Goal: Check status: Check status

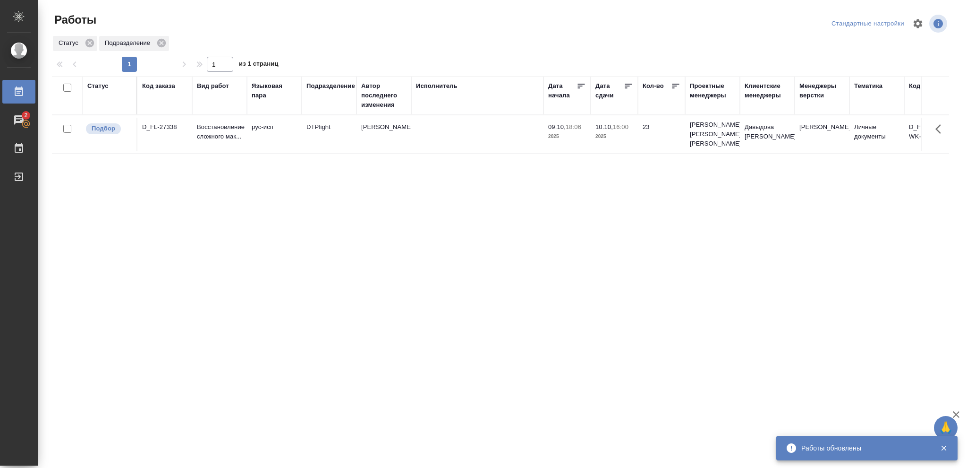
click at [105, 85] on div "Статус" at bounding box center [97, 85] width 21 height 9
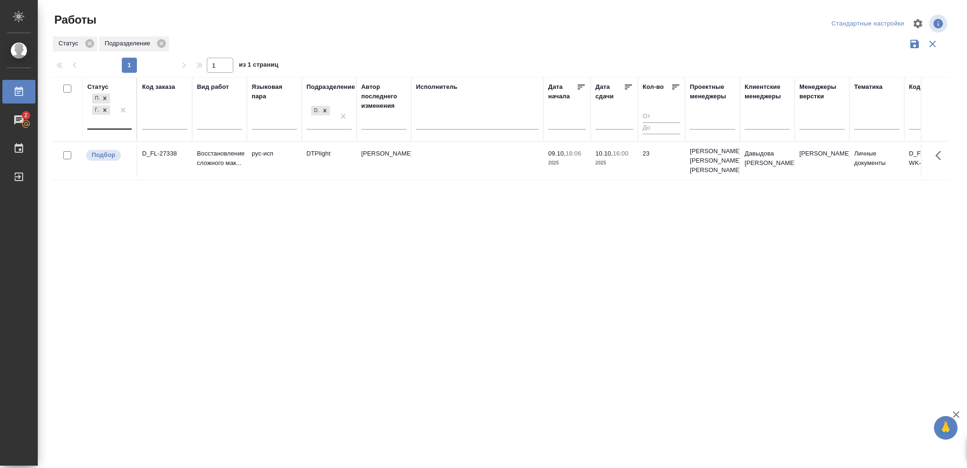
click at [115, 120] on div at bounding box center [123, 110] width 17 height 37
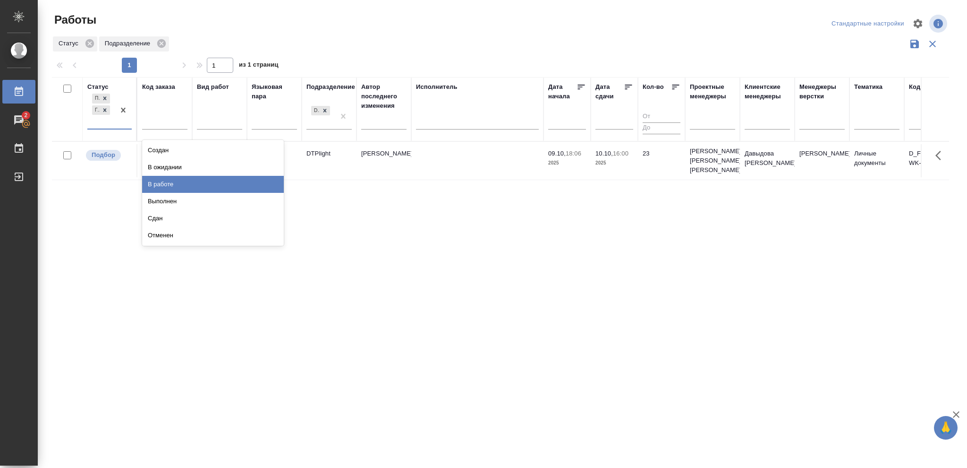
click at [170, 184] on div "В работе" at bounding box center [213, 184] width 142 height 17
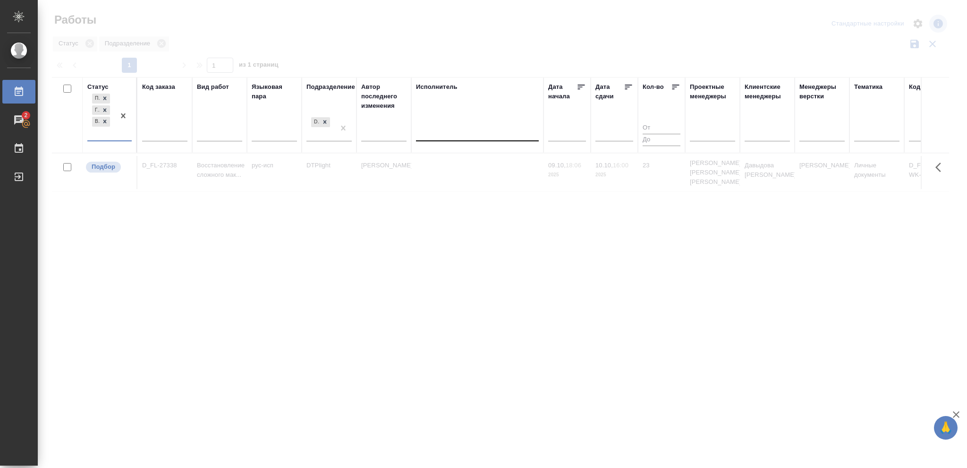
click at [443, 138] on div at bounding box center [477, 132] width 123 height 14
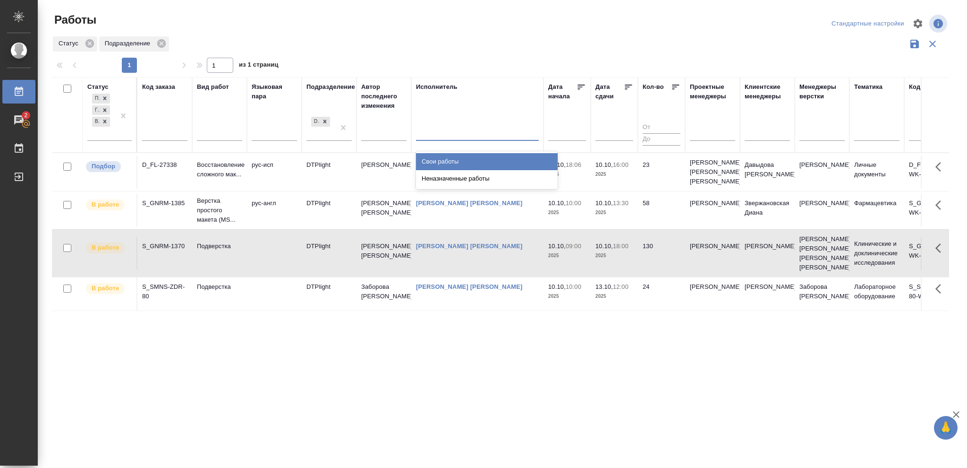
click at [443, 157] on div "Свои работы" at bounding box center [487, 161] width 142 height 17
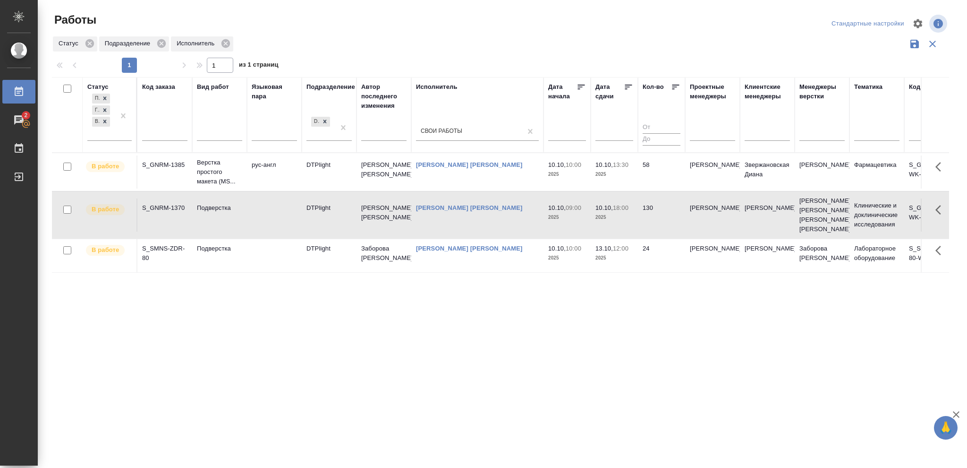
click at [629, 86] on icon at bounding box center [628, 86] width 9 height 9
click at [653, 169] on td "58" at bounding box center [661, 171] width 47 height 33
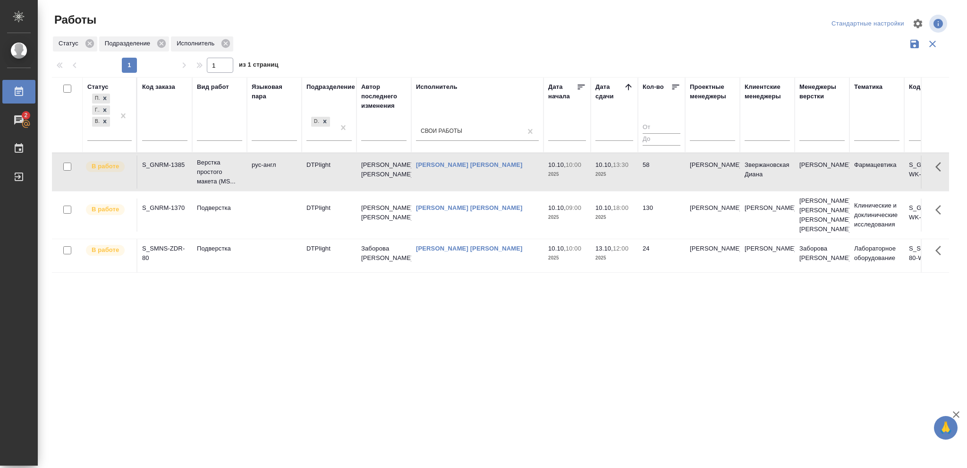
click at [652, 218] on td "130" at bounding box center [661, 214] width 47 height 33
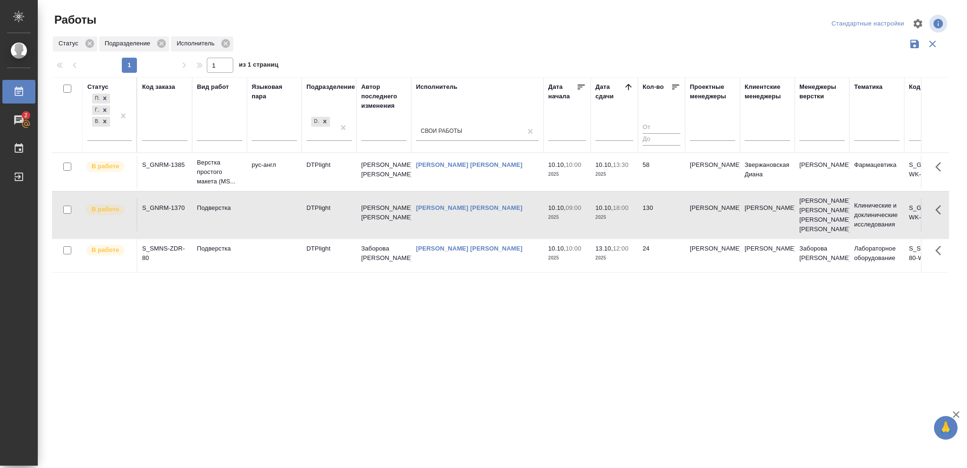
click at [652, 218] on td "130" at bounding box center [661, 214] width 47 height 33
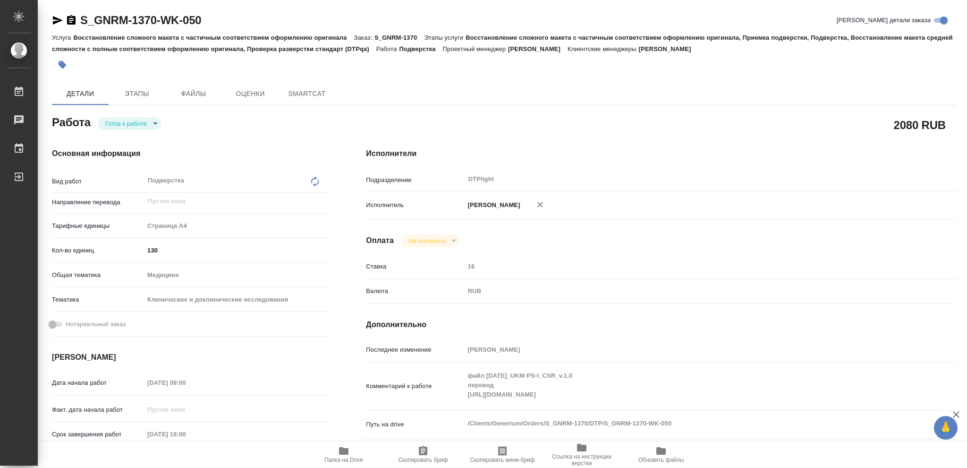
type textarea "x"
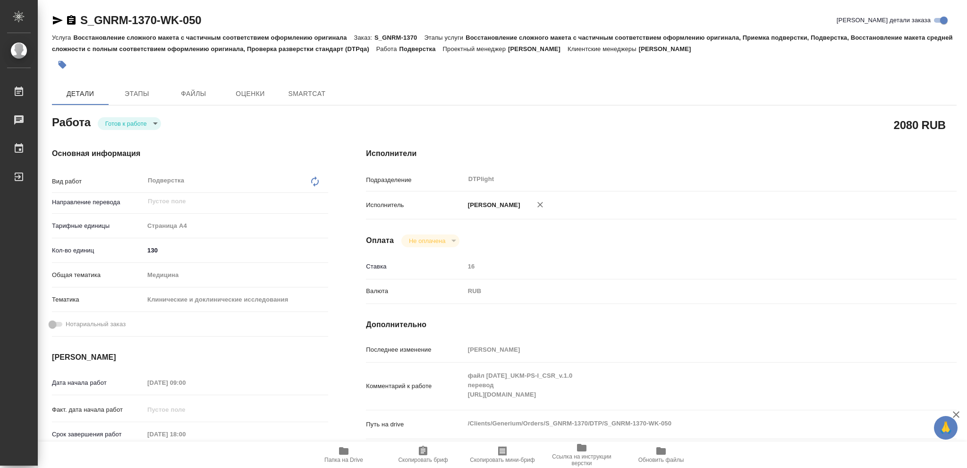
click at [149, 121] on body "🙏 .cls-1 fill:#fff; AWATERA Vasileva Olga Работы Чаты График Выйти S_GNRM-1370-…" at bounding box center [483, 234] width 967 height 468
type textarea "x"
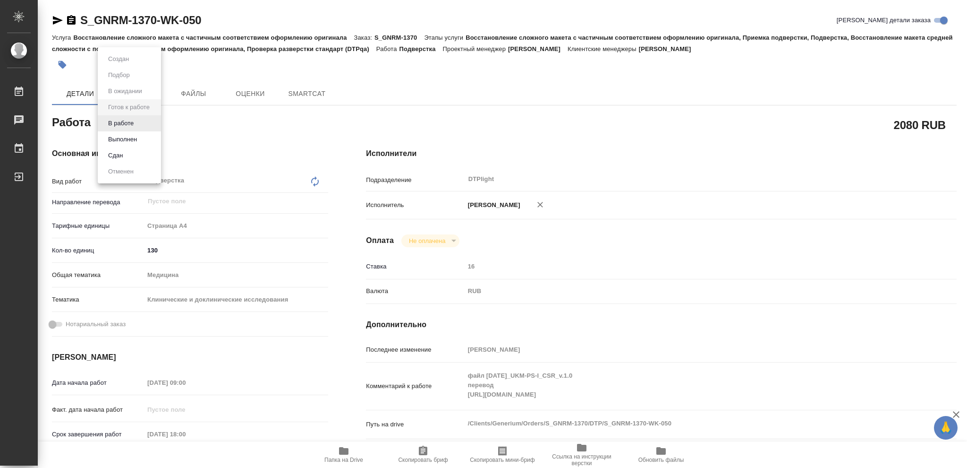
type textarea "x"
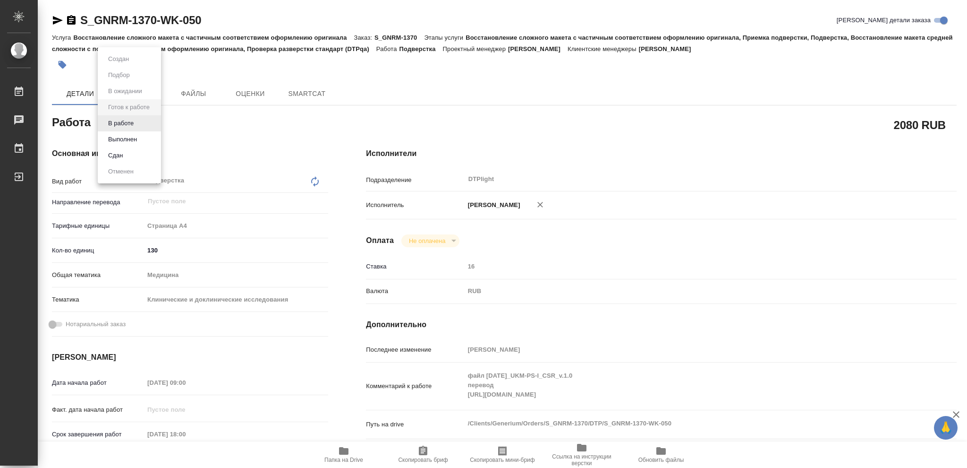
type textarea "x"
click at [139, 122] on li "В работе" at bounding box center [129, 123] width 63 height 16
type textarea "x"
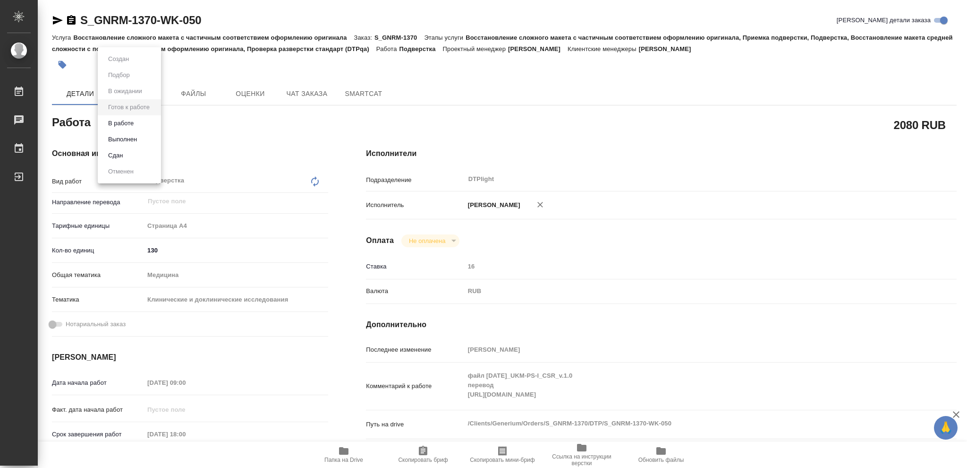
type textarea "x"
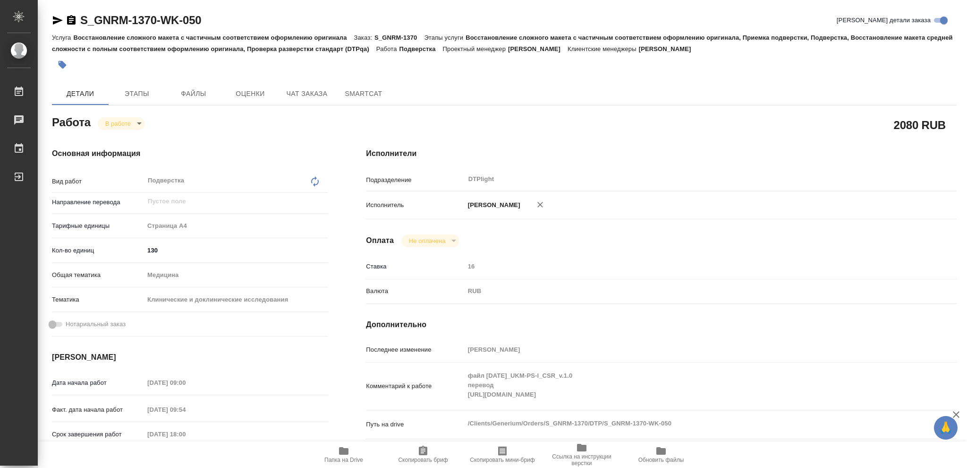
type textarea "x"
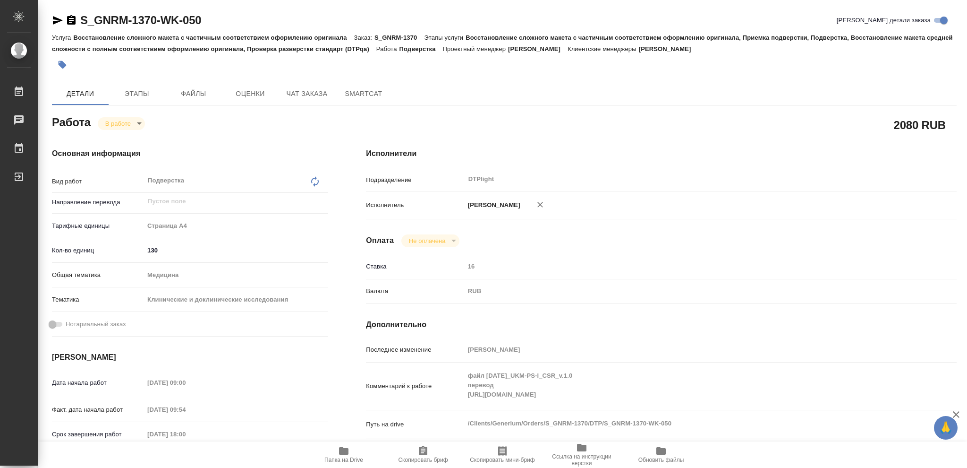
type textarea "x"
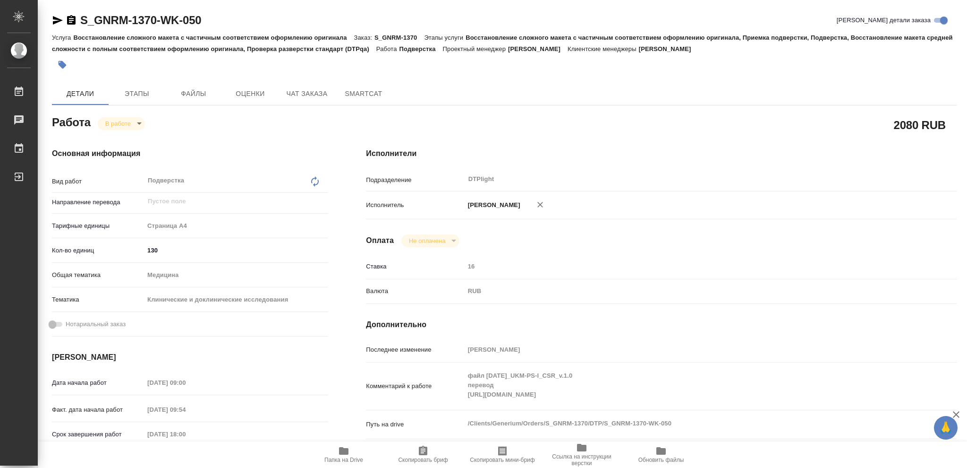
type textarea "x"
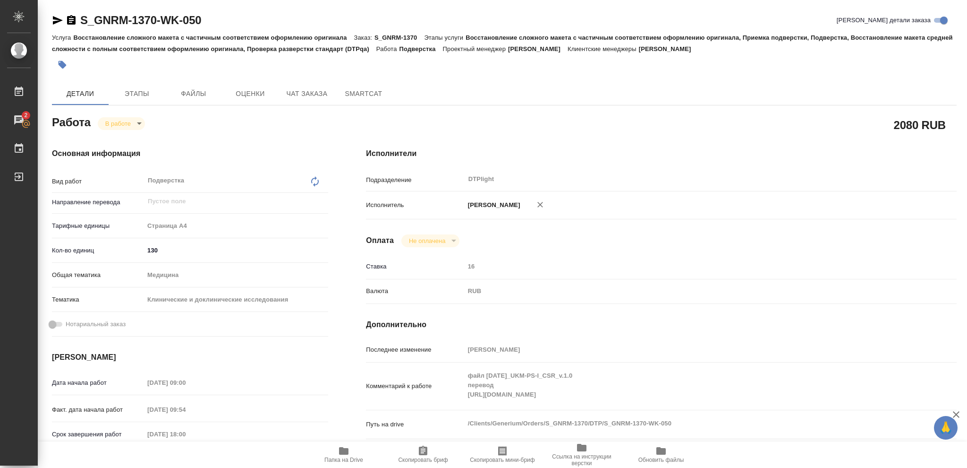
type textarea "x"
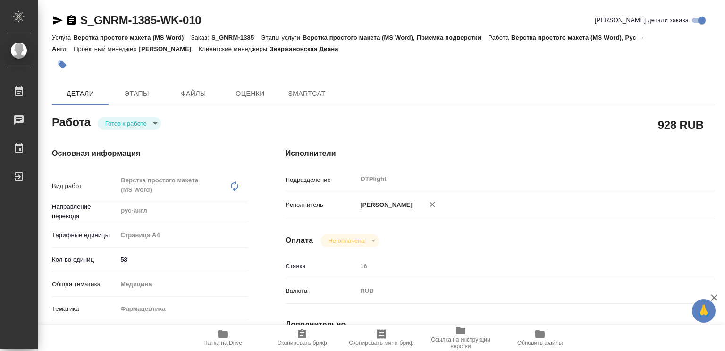
type textarea "x"
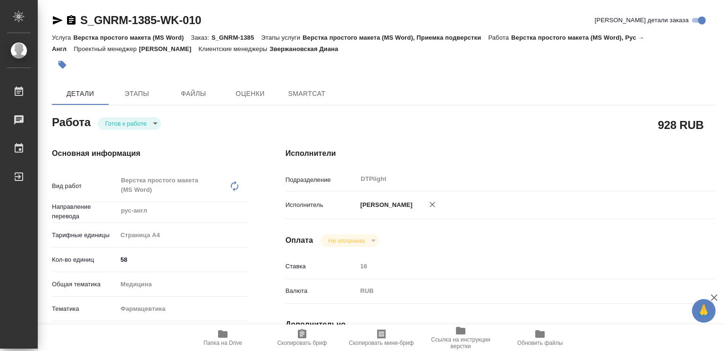
type textarea "x"
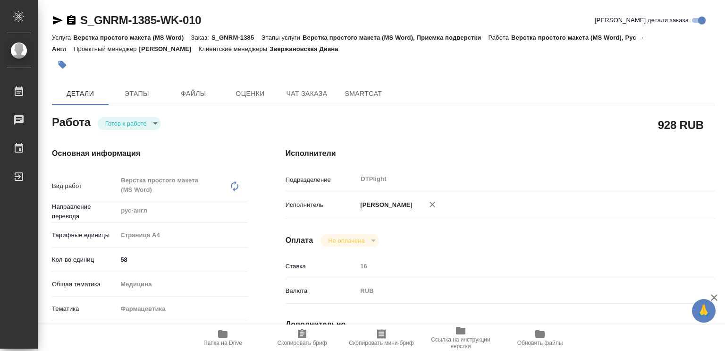
type textarea "x"
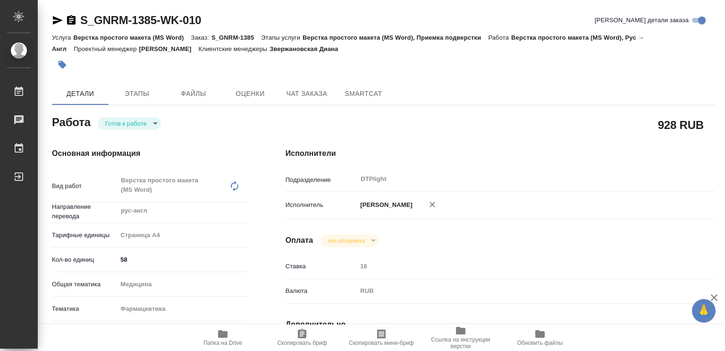
type textarea "x"
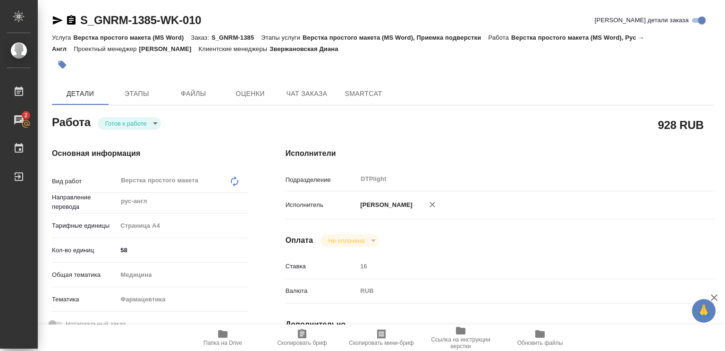
type textarea "x"
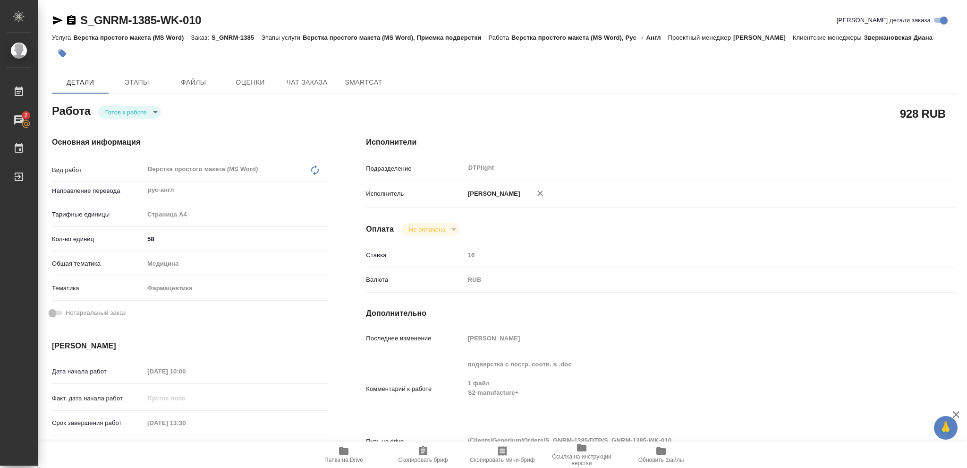
type textarea "x"
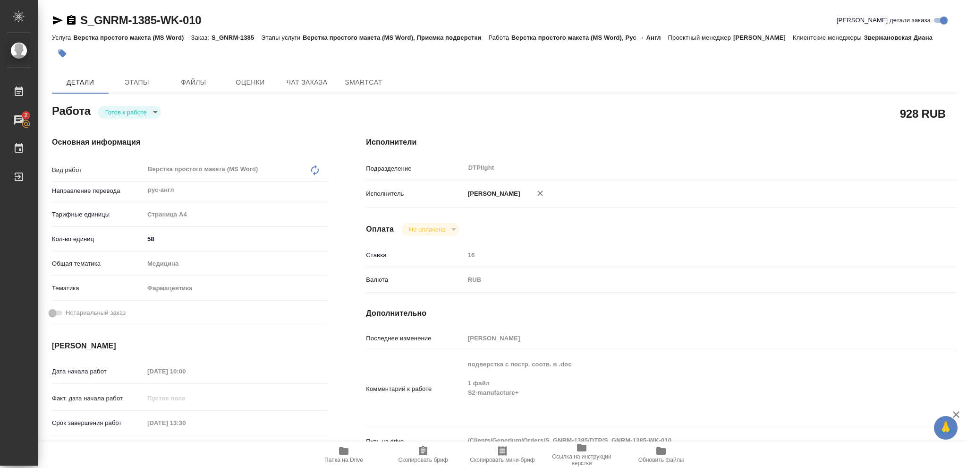
type textarea "x"
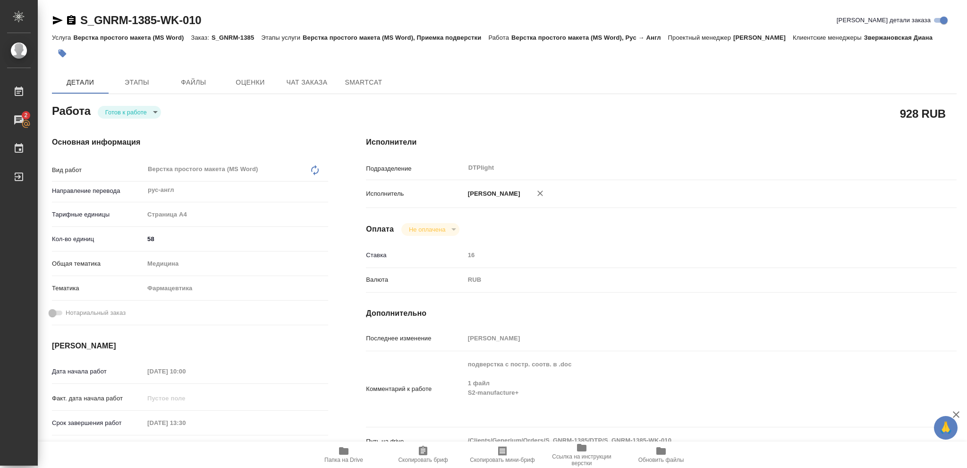
click at [126, 111] on body "🙏 .cls-1 fill:#fff; AWATERA Vasileva Olga Работы 2 Чаты График Выйти S_GNRM-138…" at bounding box center [483, 234] width 967 height 468
click at [126, 111] on button "В работе" at bounding box center [120, 112] width 31 height 10
type textarea "x"
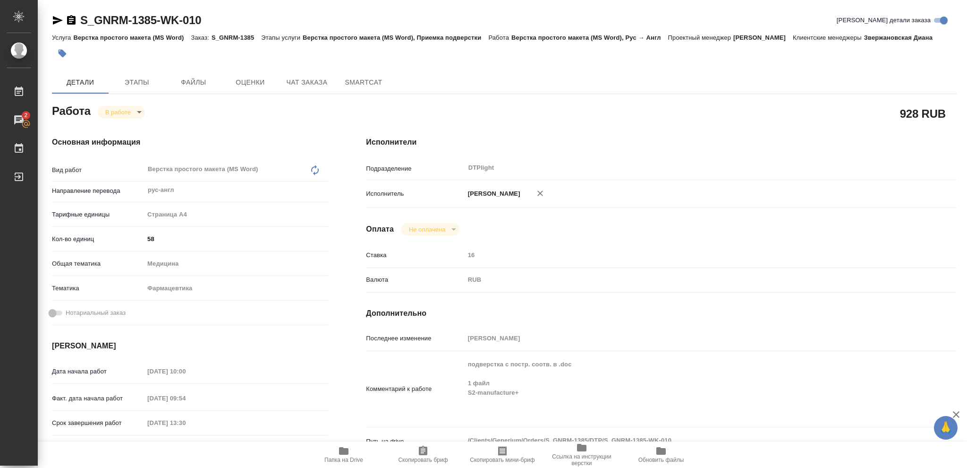
type textarea "x"
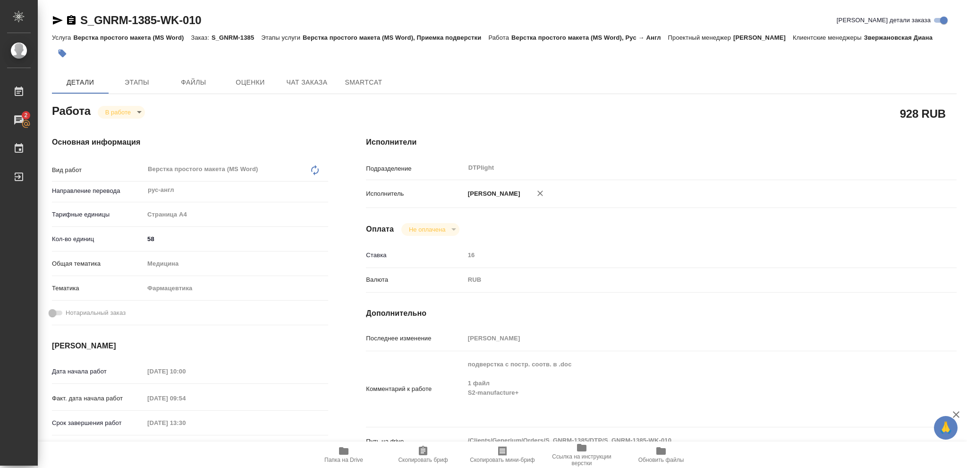
type textarea "x"
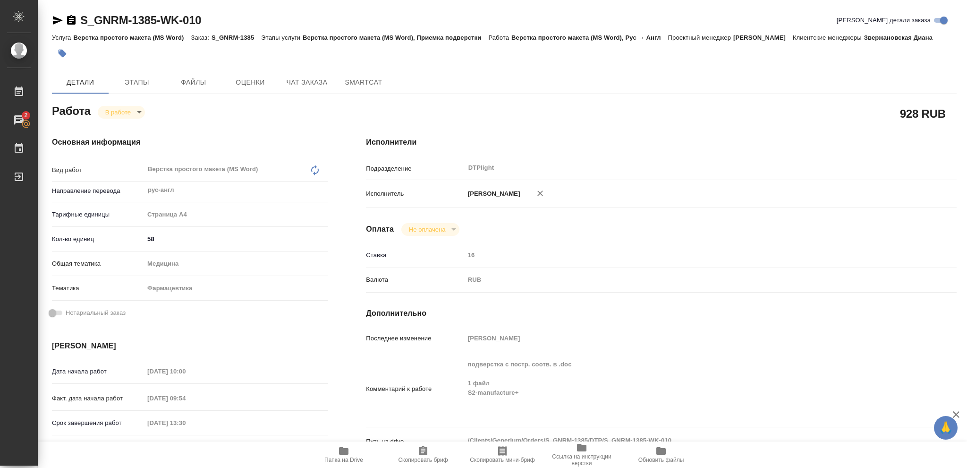
type textarea "x"
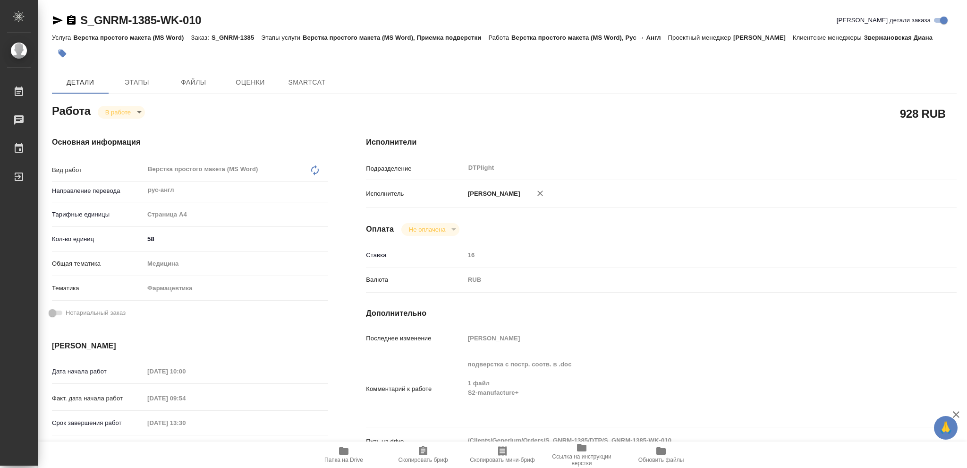
type textarea "x"
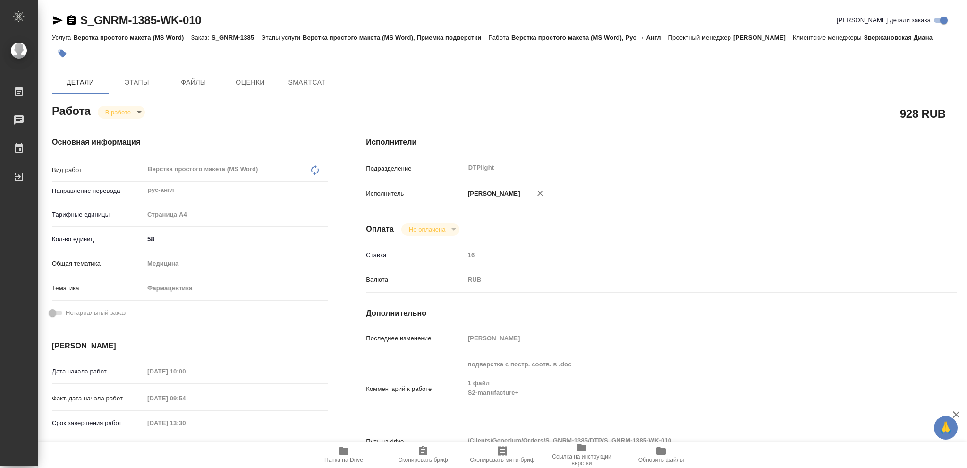
type textarea "x"
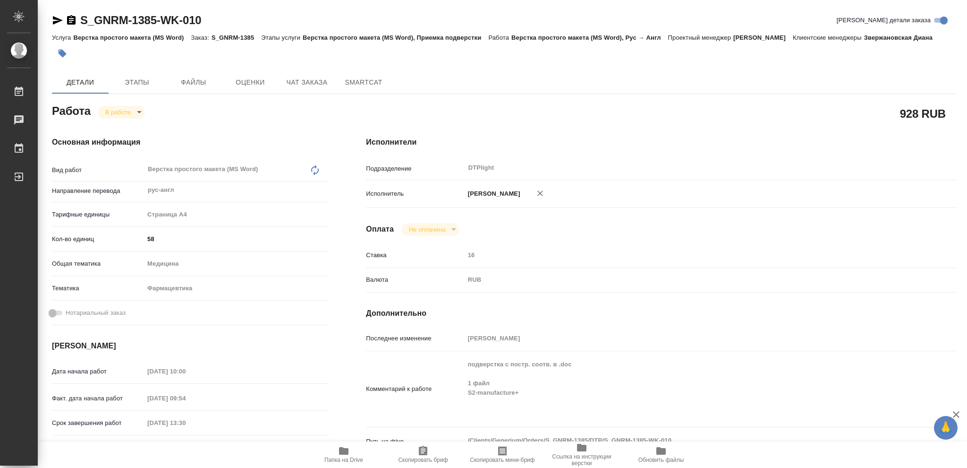
type textarea "x"
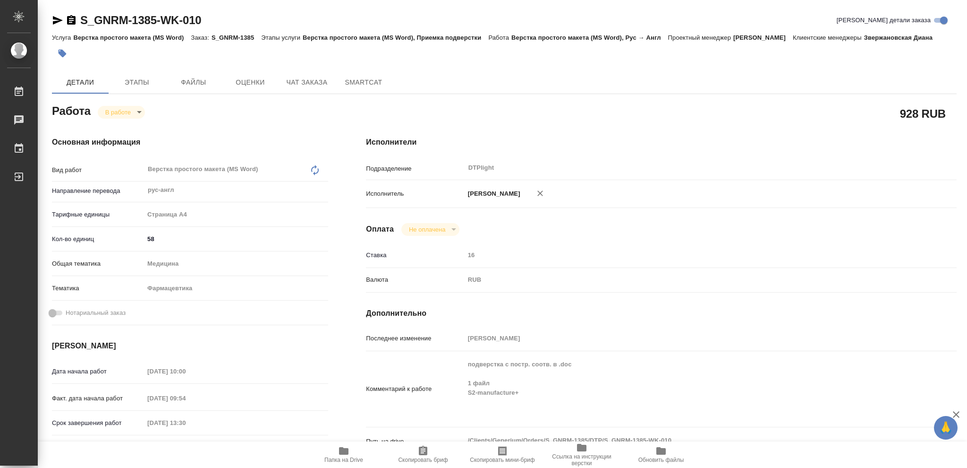
type textarea "x"
click at [341, 451] on icon "button" at bounding box center [343, 451] width 9 height 8
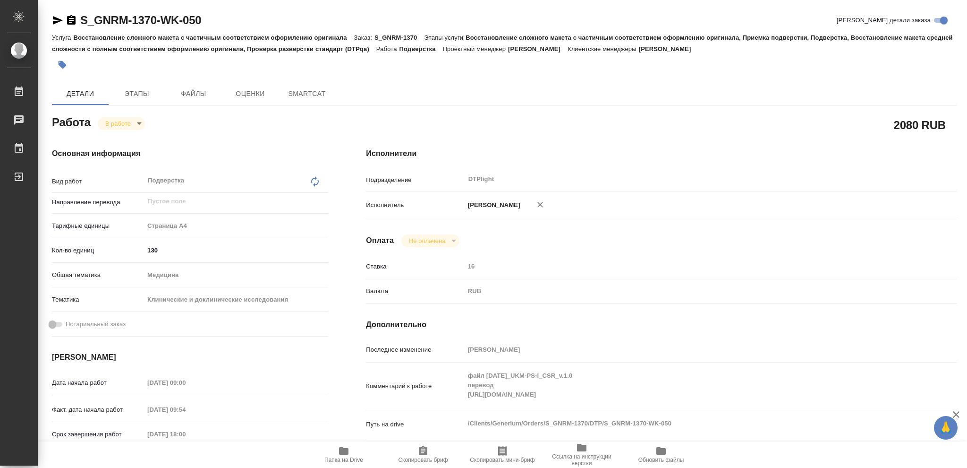
type textarea "x"
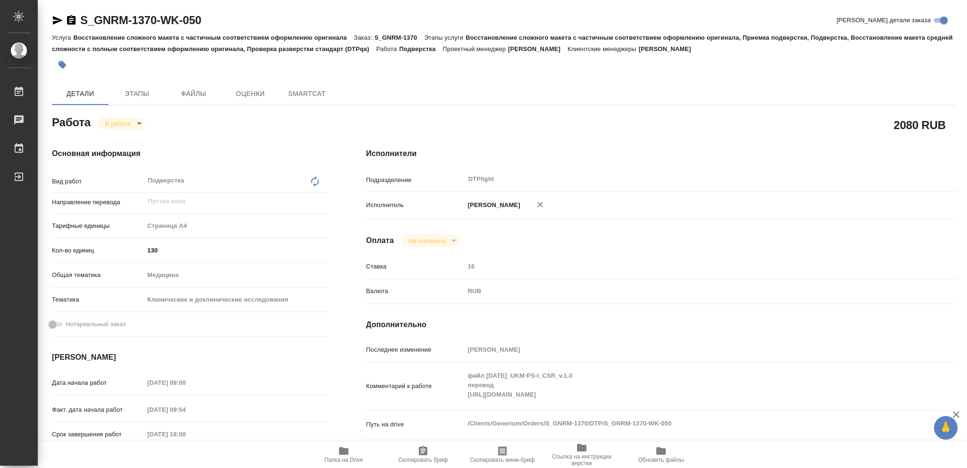
type textarea "x"
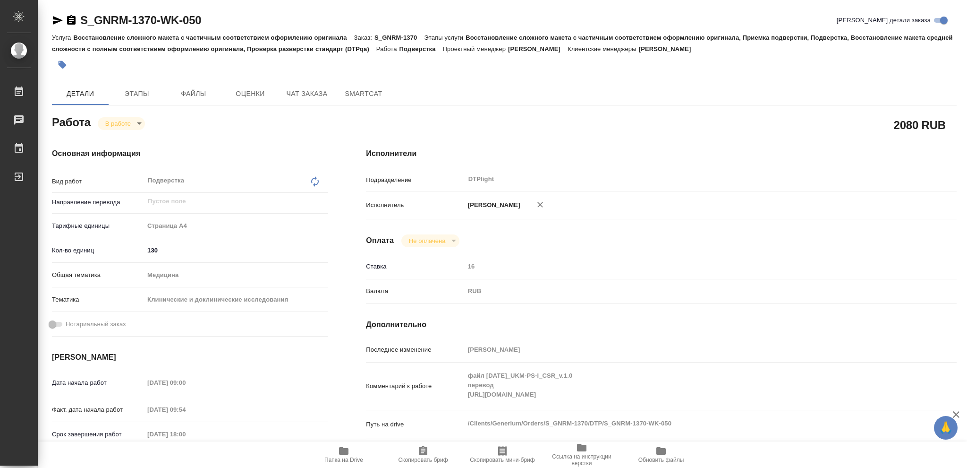
type textarea "x"
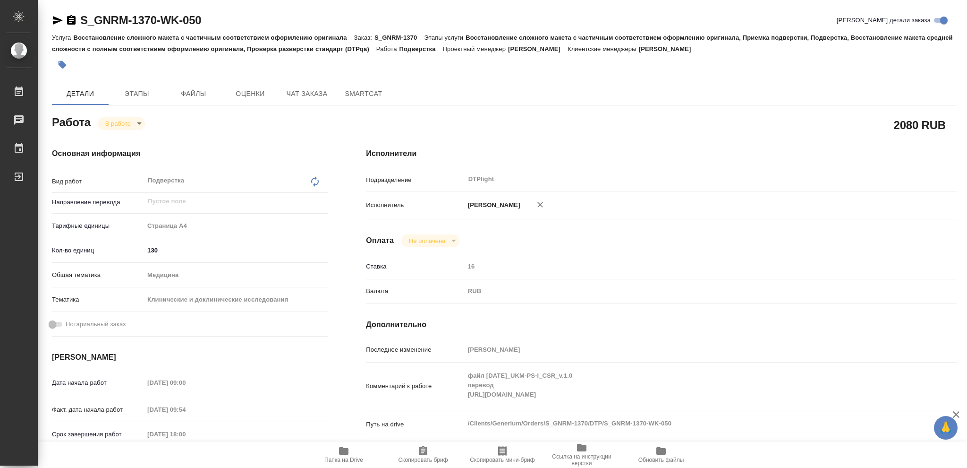
type textarea "x"
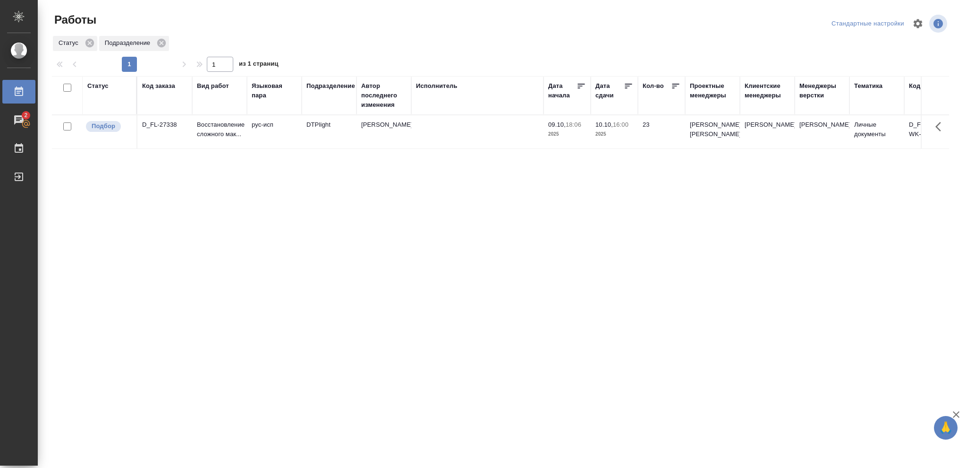
click at [102, 85] on div "Статус" at bounding box center [97, 85] width 21 height 9
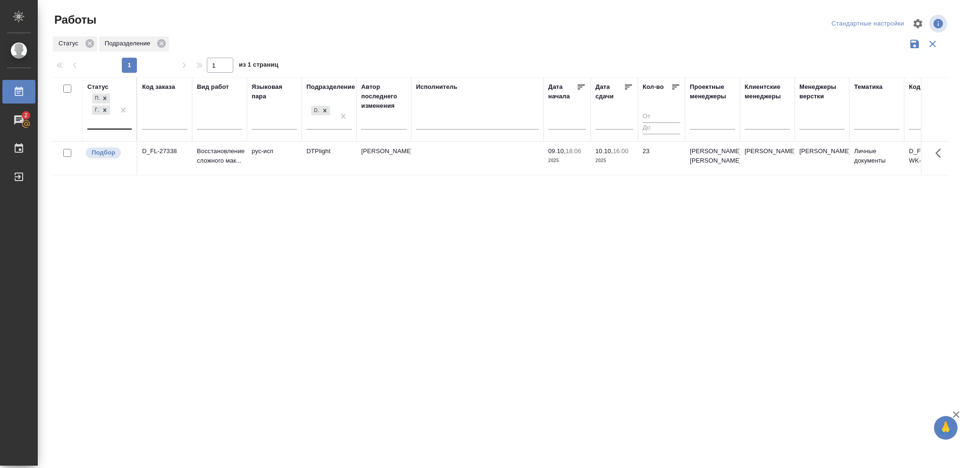
click at [119, 128] on div at bounding box center [123, 110] width 17 height 37
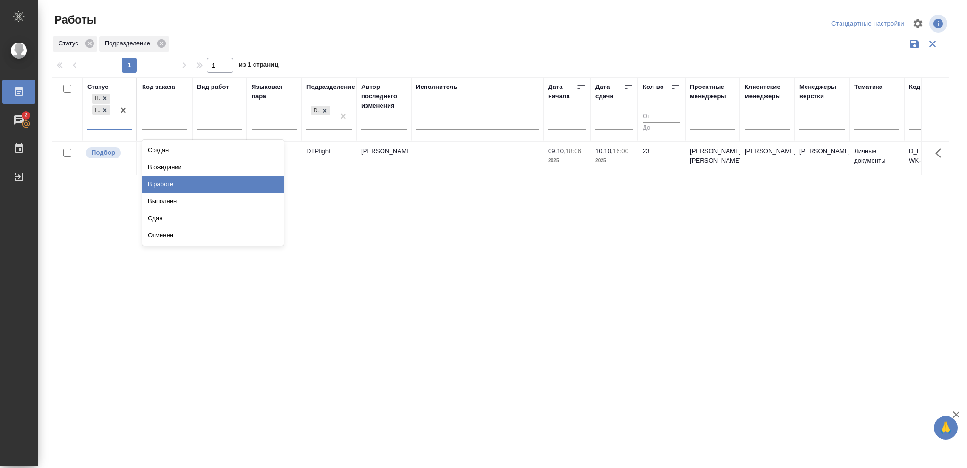
click at [177, 186] on div "В работе" at bounding box center [213, 184] width 142 height 17
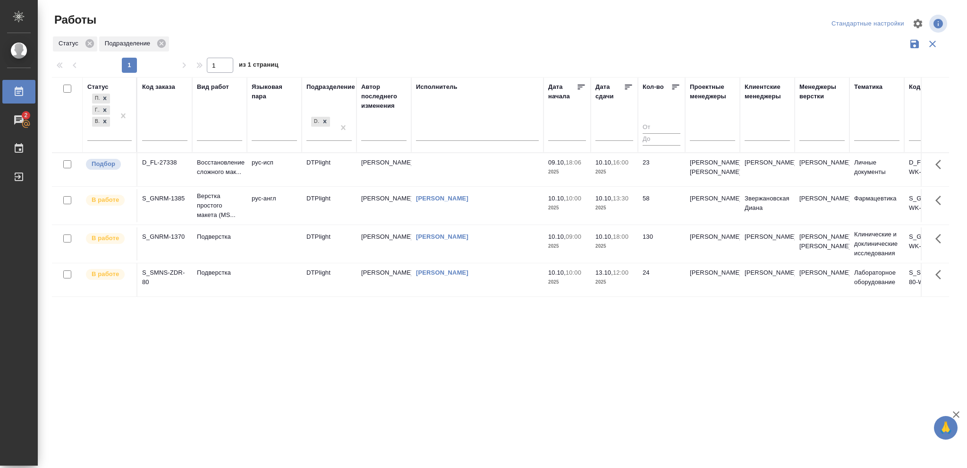
click at [641, 249] on td "130" at bounding box center [661, 243] width 47 height 33
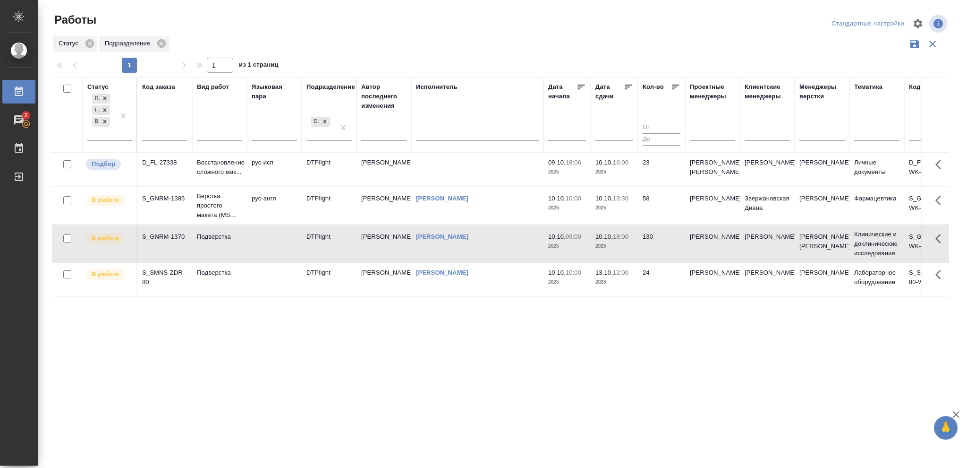
click at [641, 249] on td "130" at bounding box center [661, 243] width 47 height 33
click at [659, 215] on td "58" at bounding box center [661, 205] width 47 height 33
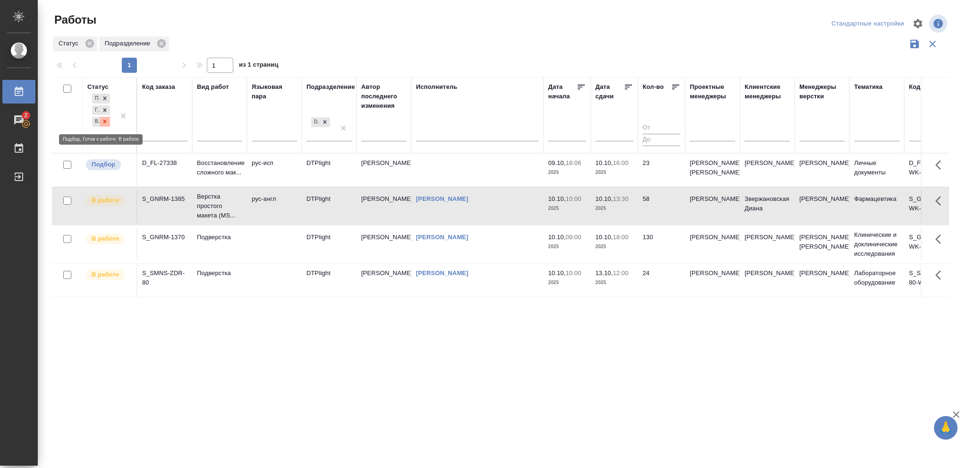
click at [106, 121] on icon at bounding box center [105, 121] width 7 height 7
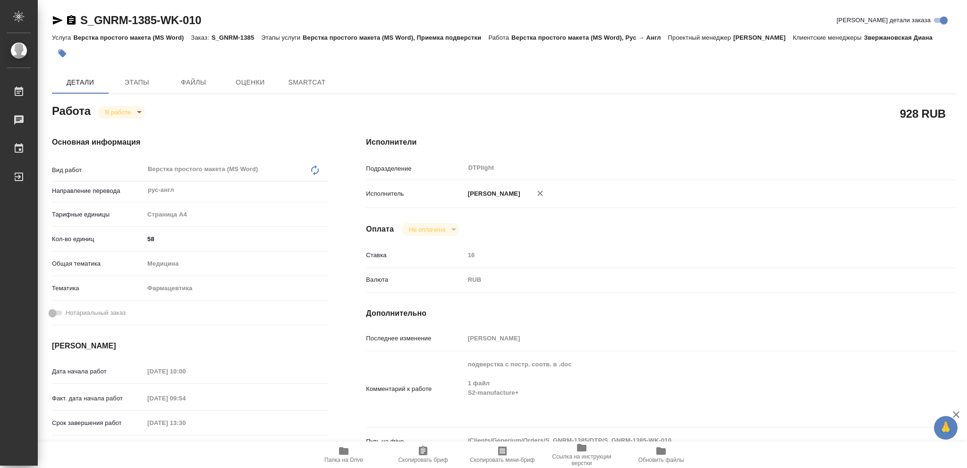
type textarea "x"
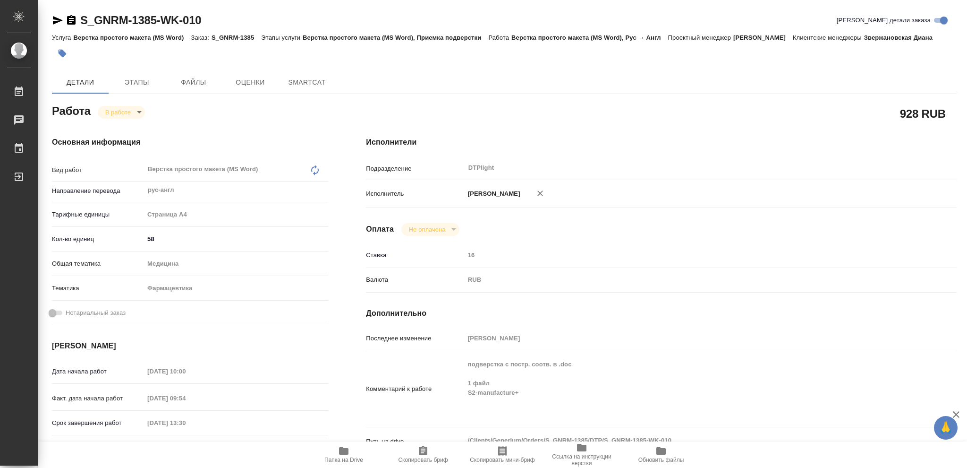
type textarea "x"
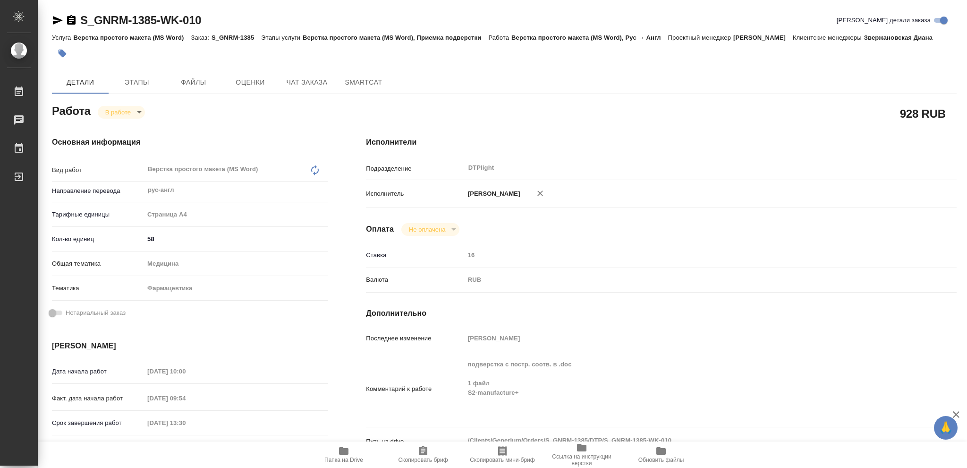
type textarea "x"
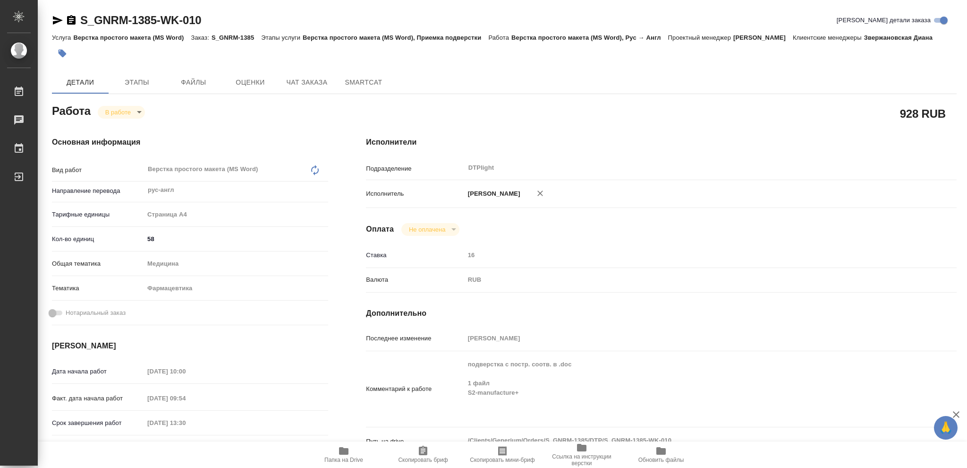
type textarea "x"
